Goal: Find specific page/section: Find specific page/section

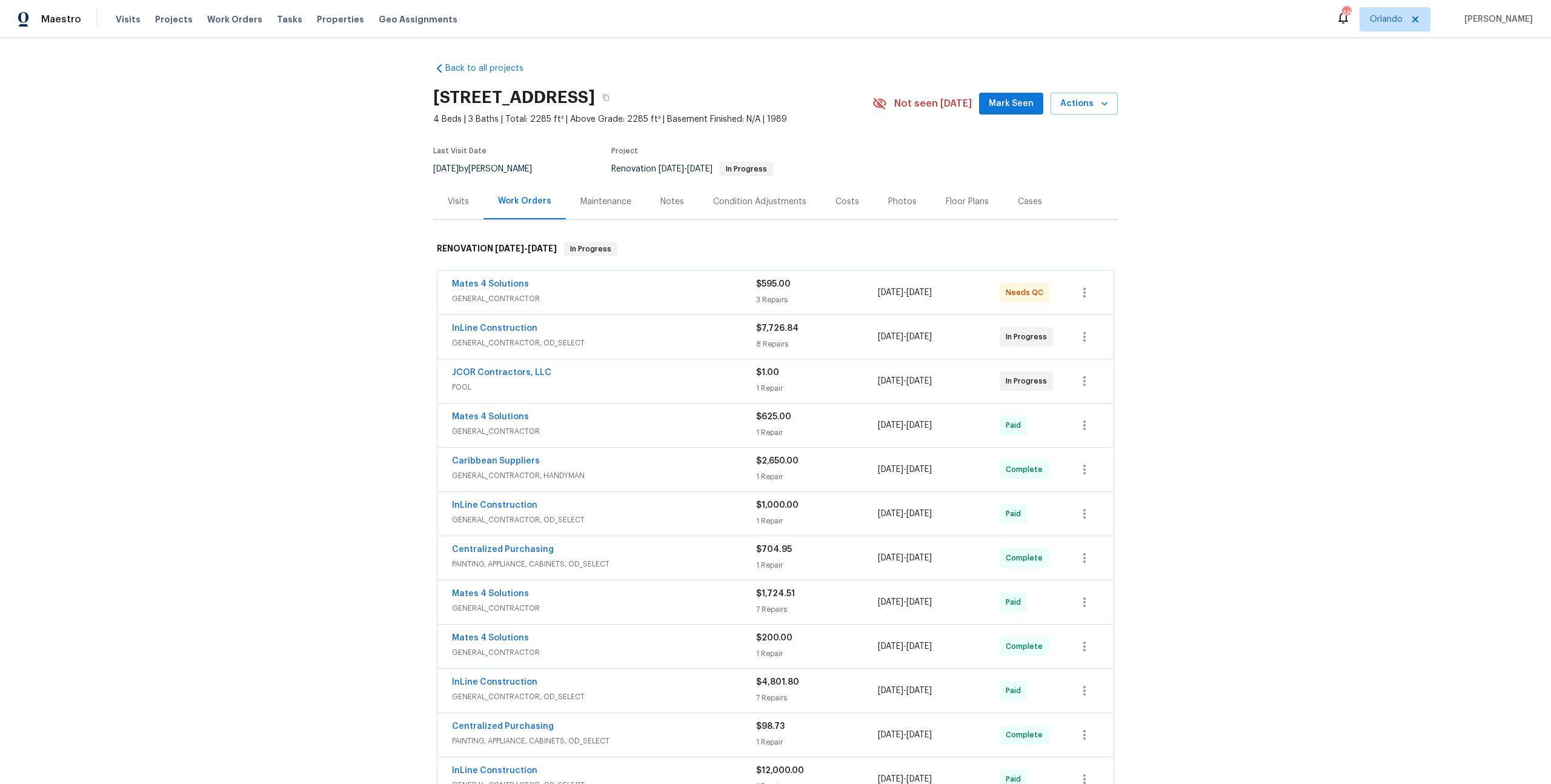
click at [888, 196] on div "Photos" at bounding box center [902, 201] width 28 height 12
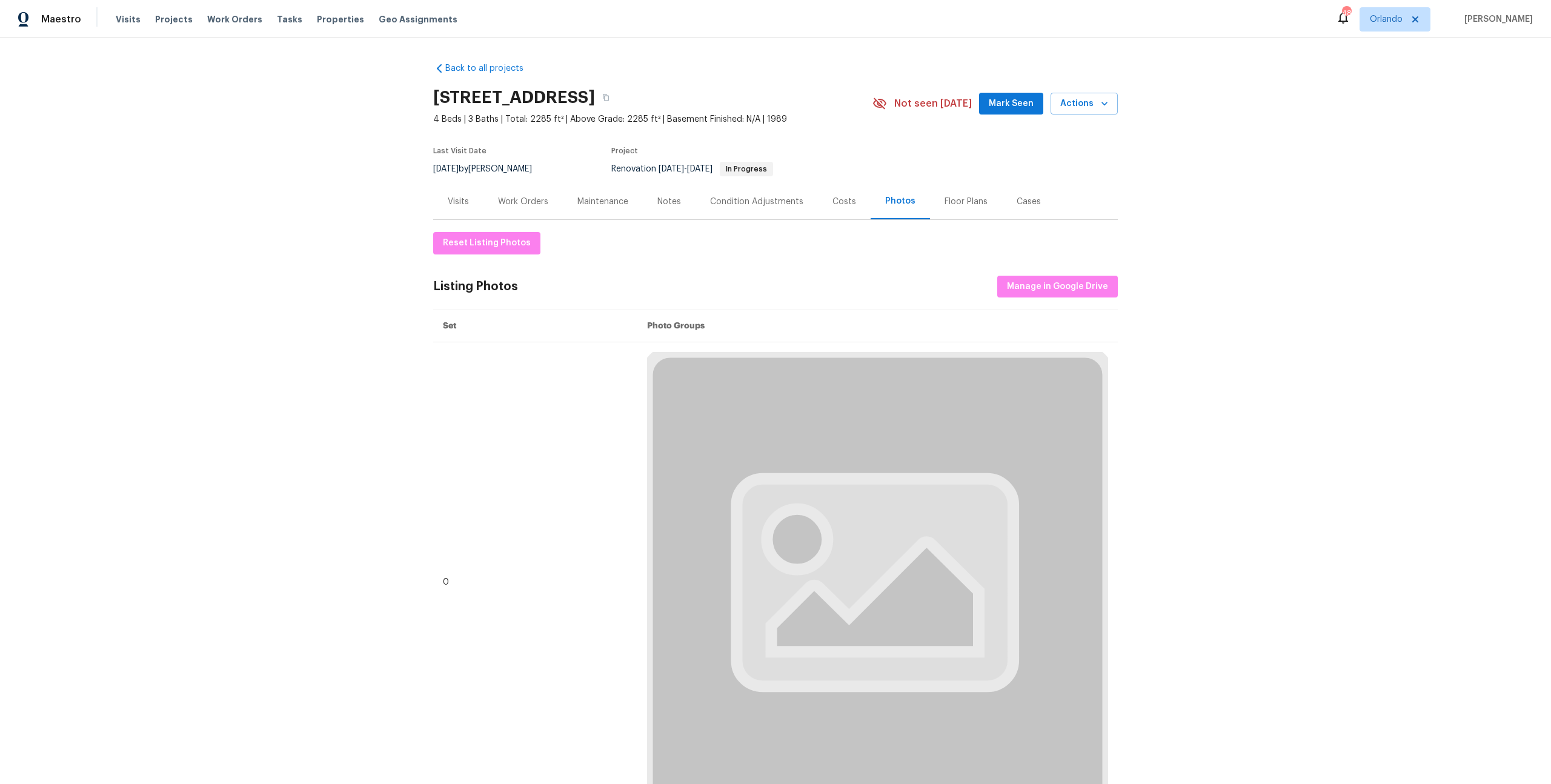
click at [859, 200] on div "Costs" at bounding box center [844, 201] width 53 height 36
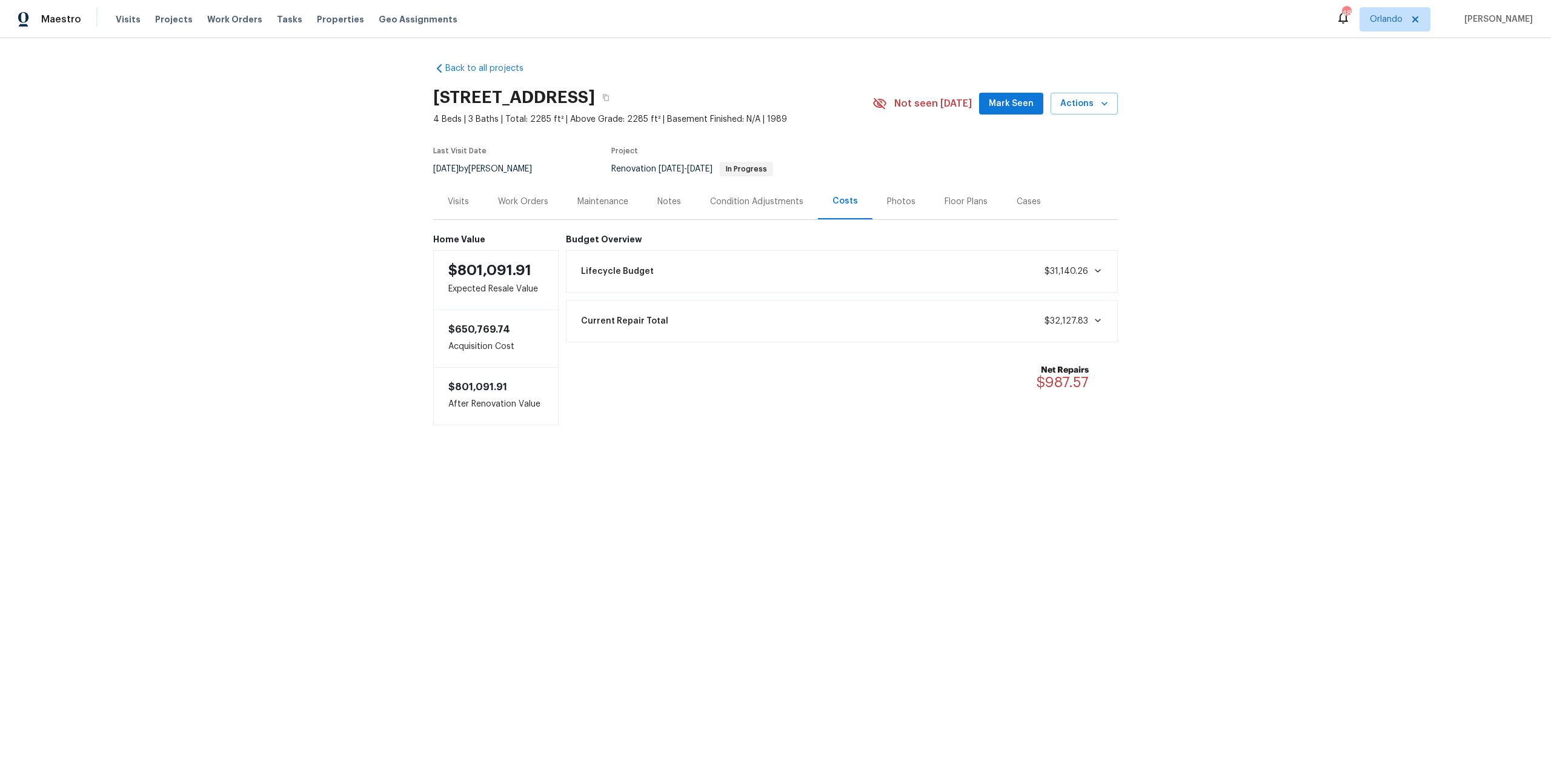
click at [531, 199] on div "Work Orders" at bounding box center [523, 201] width 50 height 12
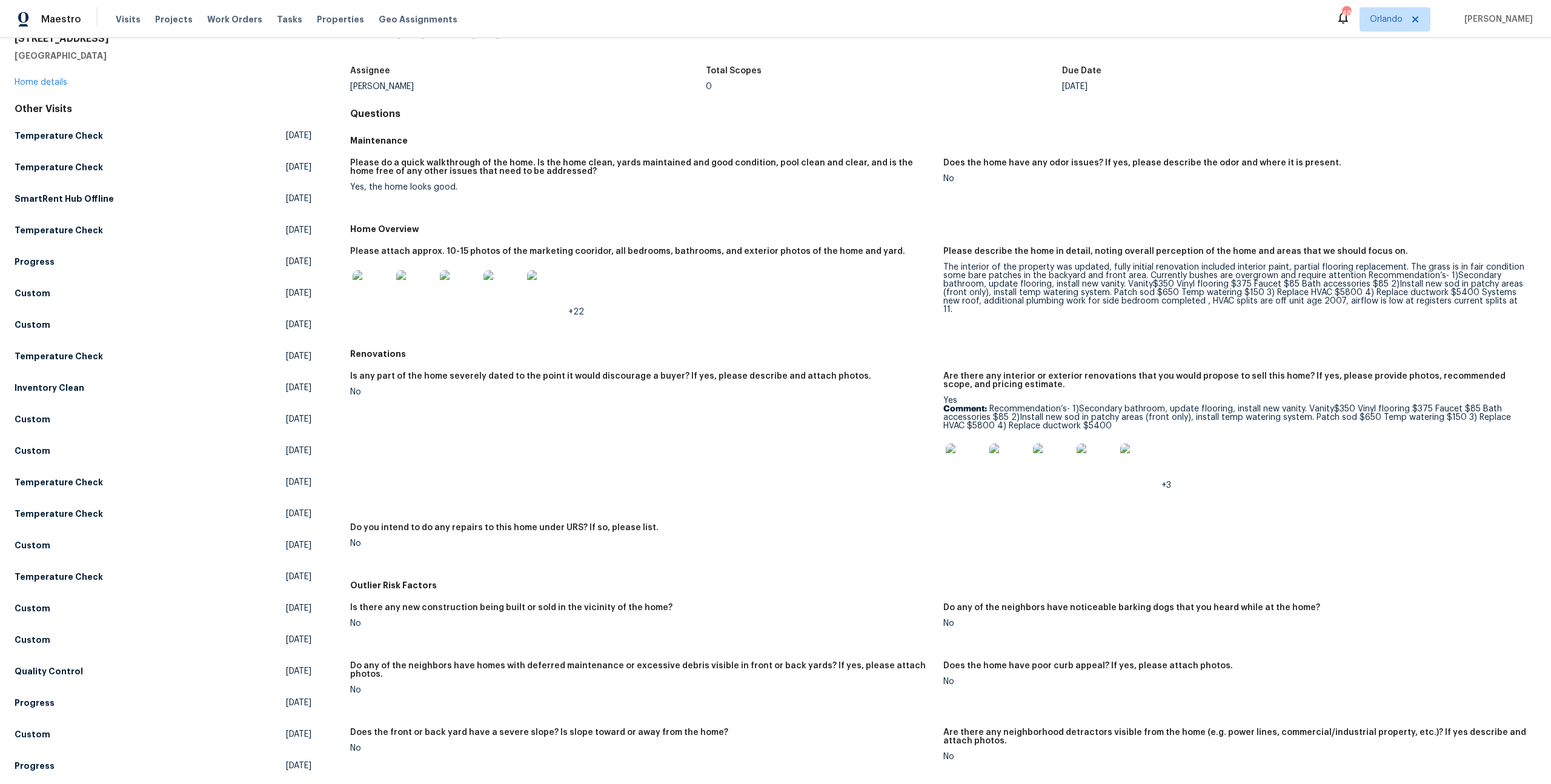
scroll to position [111, 0]
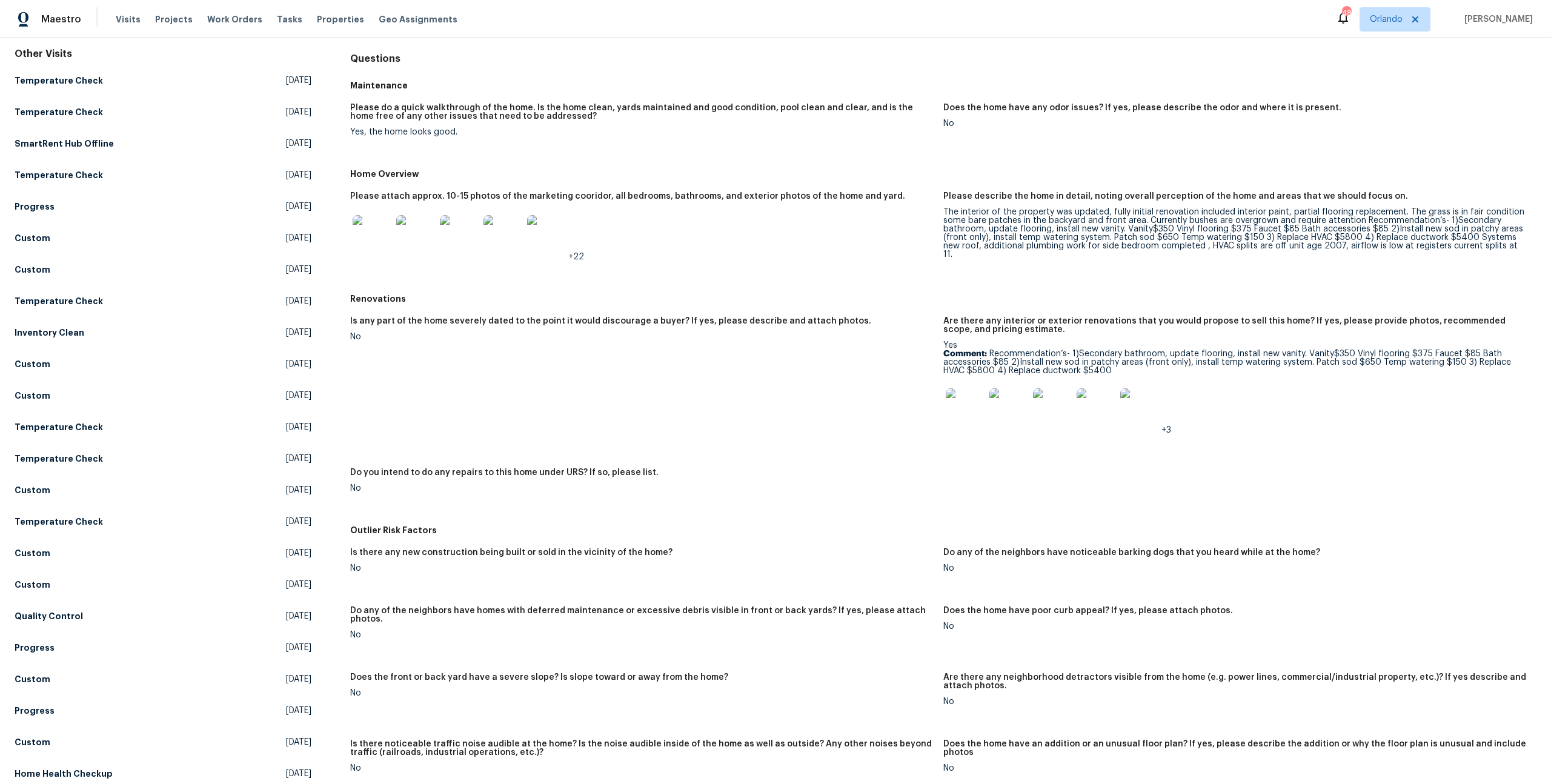
click at [1144, 416] on img at bounding box center [1139, 408] width 39 height 39
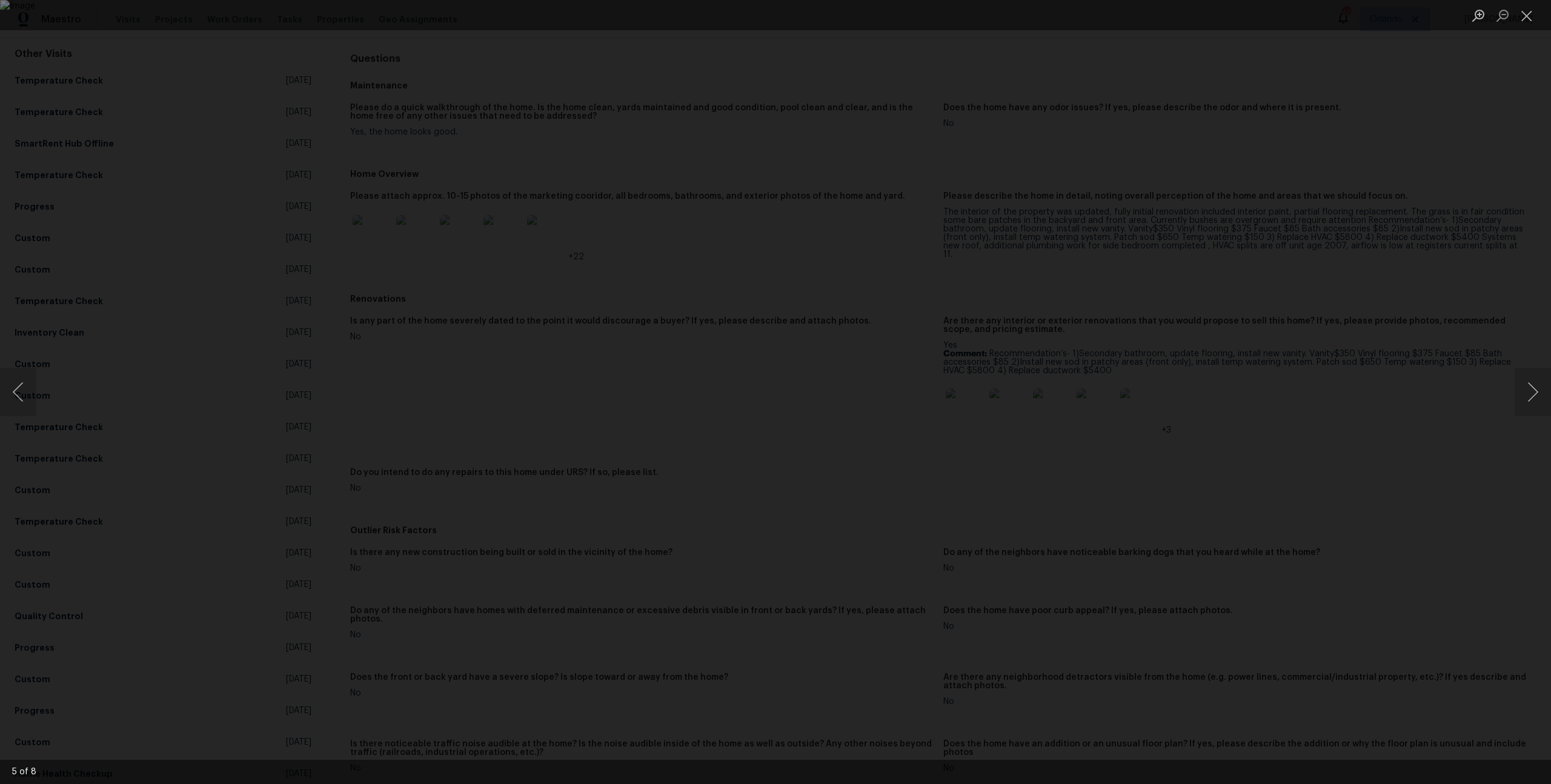
click at [392, 368] on div "Lightbox" at bounding box center [776, 392] width 1551 height 784
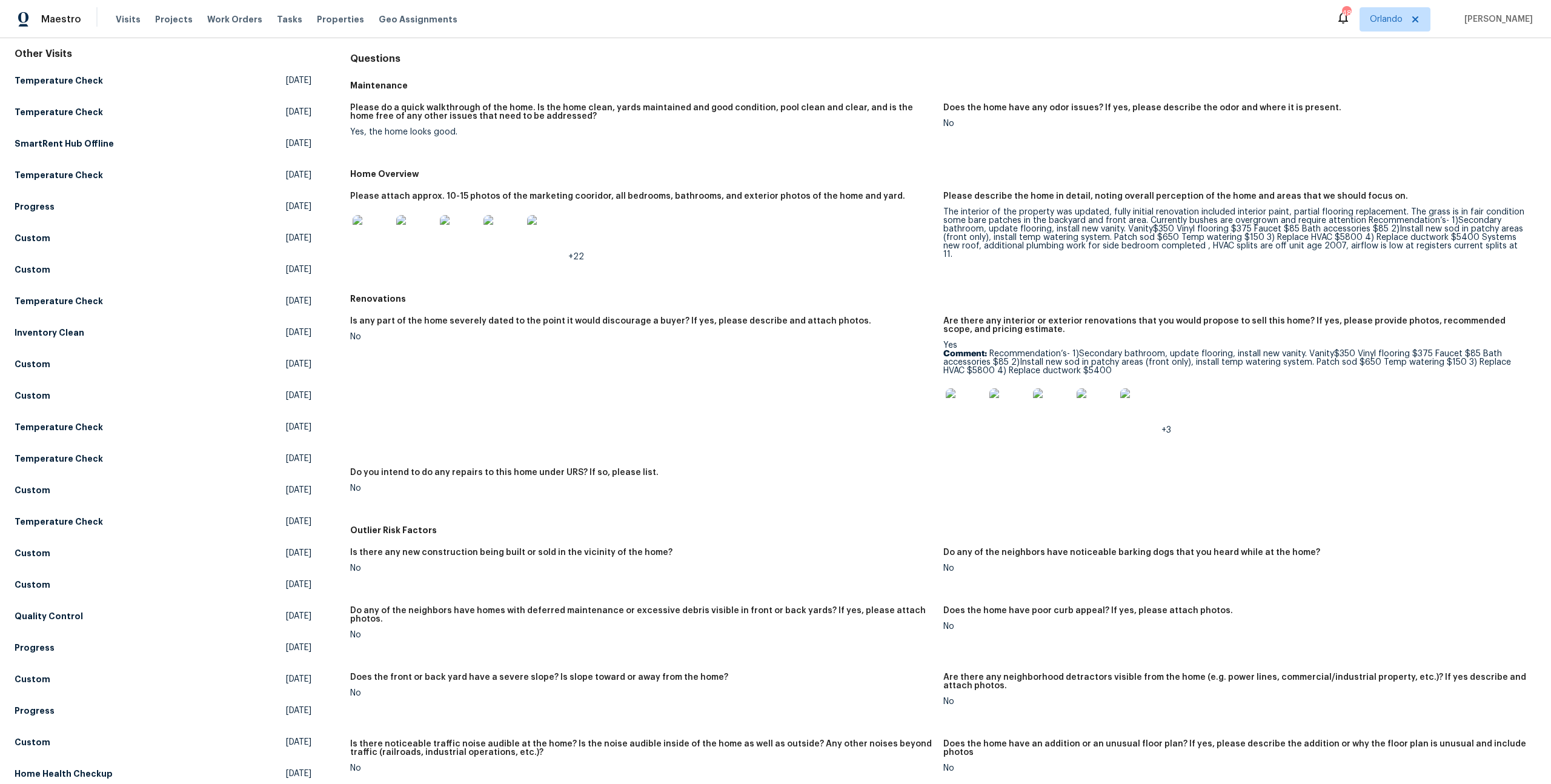
click at [959, 416] on img at bounding box center [965, 408] width 39 height 39
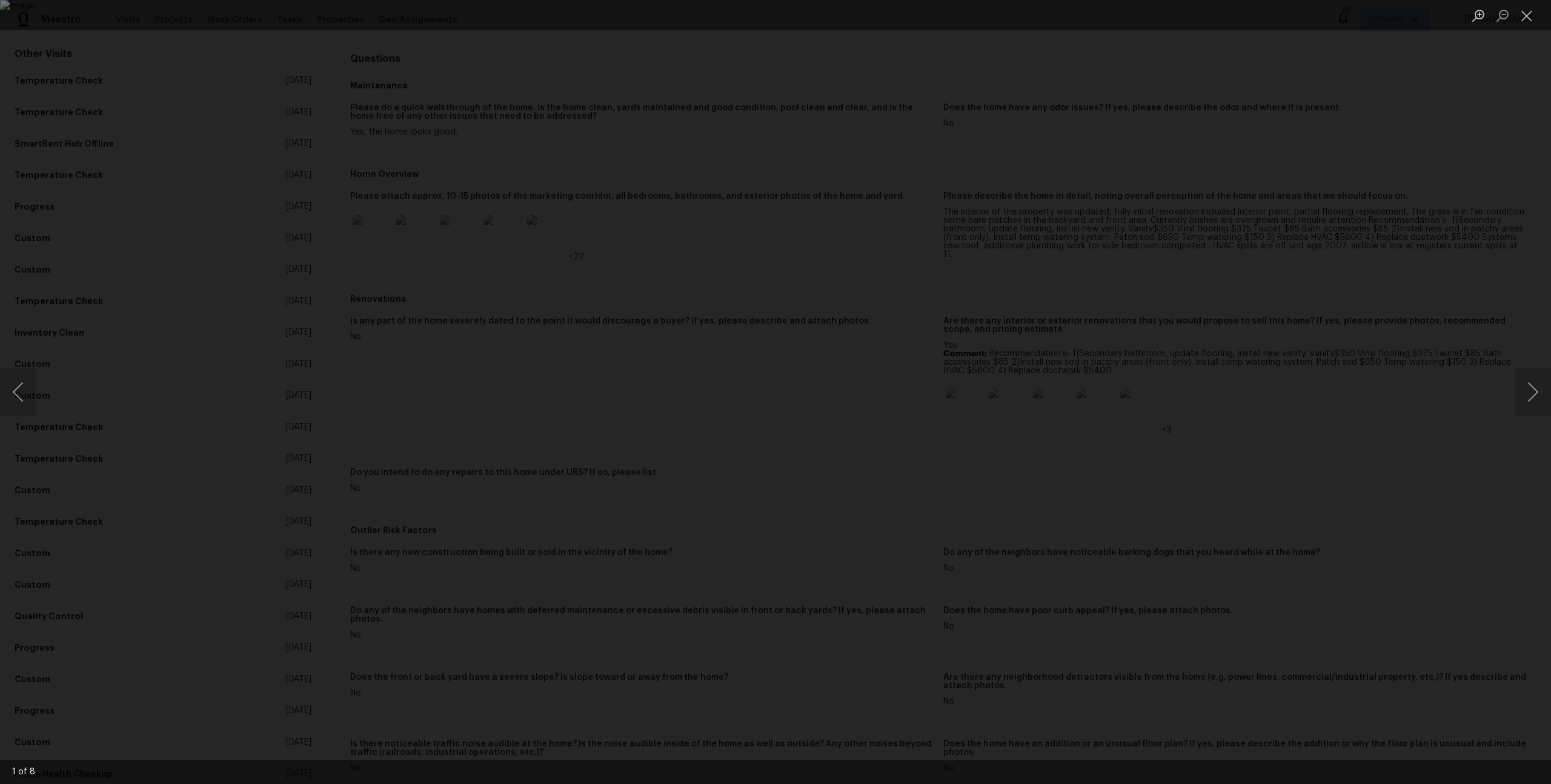
click at [1234, 409] on div "Lightbox" at bounding box center [776, 392] width 1551 height 784
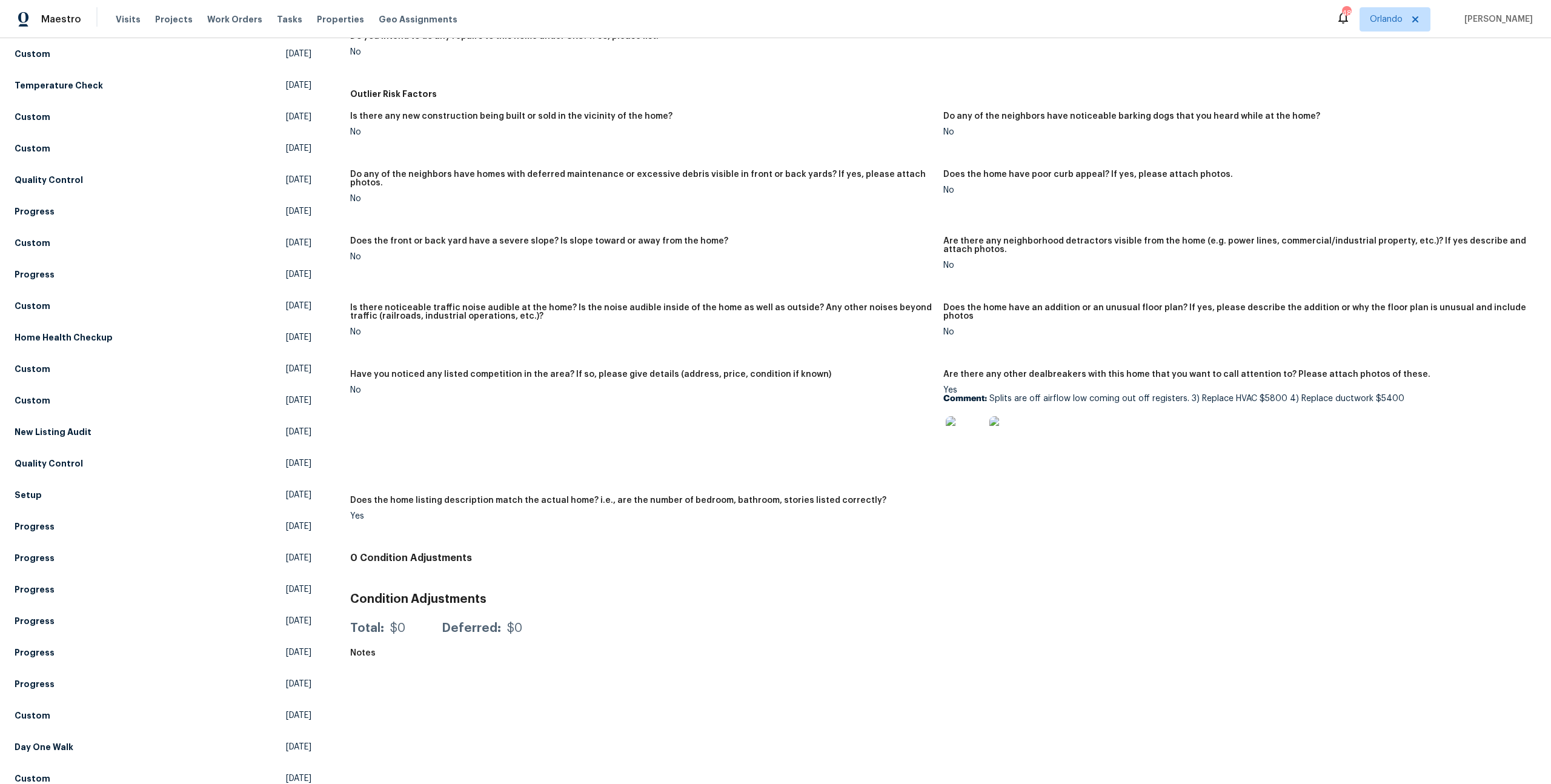
scroll to position [603, 0]
